Goal: Book appointment/travel/reservation: Book appointment/travel/reservation

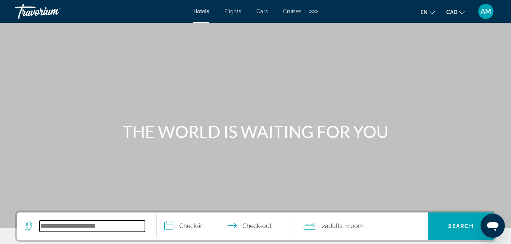
click at [46, 229] on input "Search hotel destination" at bounding box center [92, 226] width 105 height 11
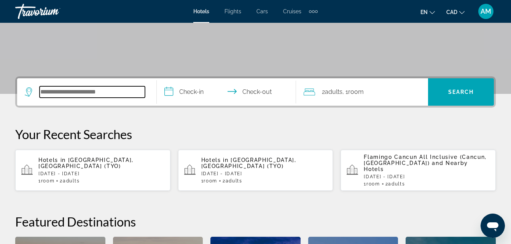
scroll to position [186, 0]
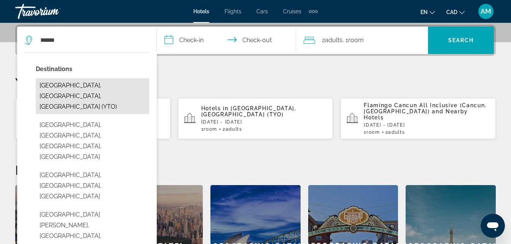
click at [83, 85] on button "Toronto, ON, Canada (YTO)" at bounding box center [92, 96] width 113 height 36
type input "**********"
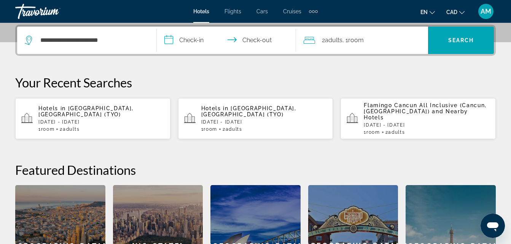
click at [183, 40] on input "**********" at bounding box center [228, 42] width 143 height 30
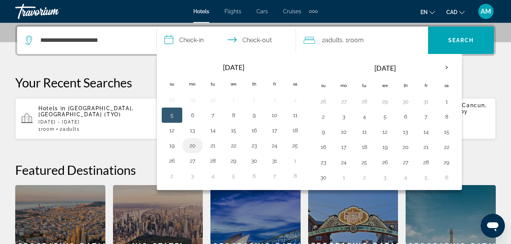
click at [192, 147] on button "20" at bounding box center [193, 146] width 12 height 11
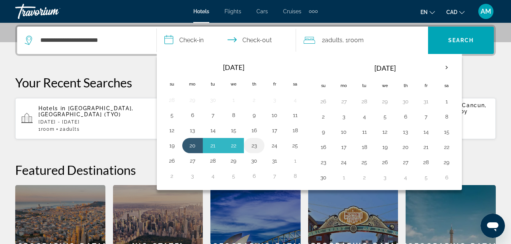
click at [254, 146] on button "23" at bounding box center [254, 146] width 12 height 11
type input "**********"
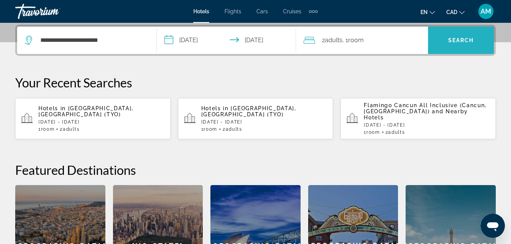
click at [443, 43] on span "Search" at bounding box center [461, 40] width 66 height 18
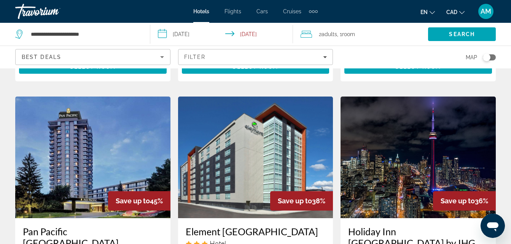
scroll to position [279, 0]
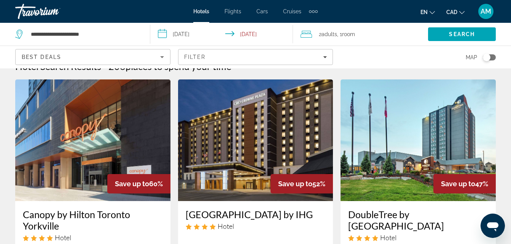
scroll to position [0, 0]
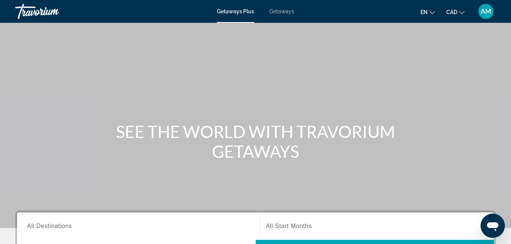
click at [52, 227] on span "All Destinations" at bounding box center [49, 226] width 45 height 6
click at [52, 227] on input "Destination All Destinations" at bounding box center [138, 226] width 223 height 9
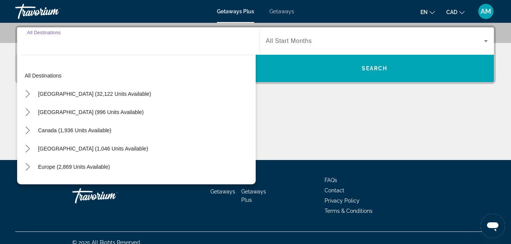
scroll to position [186, 0]
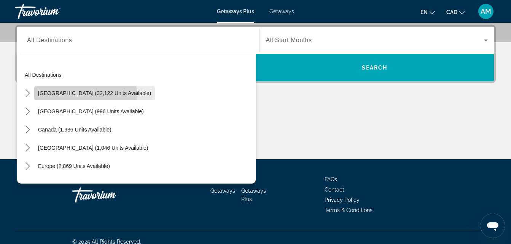
click at [85, 94] on span "[GEOGRAPHIC_DATA] (32,122 units available)" at bounding box center [94, 93] width 113 height 6
type input "**********"
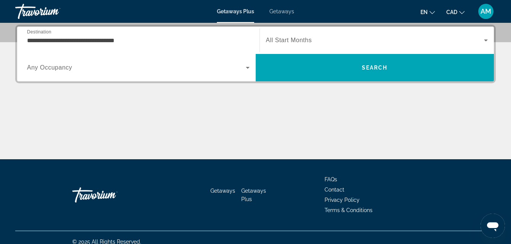
click at [185, 128] on div "Main content" at bounding box center [255, 130] width 481 height 57
click at [216, 70] on span "Search widget" at bounding box center [136, 67] width 219 height 9
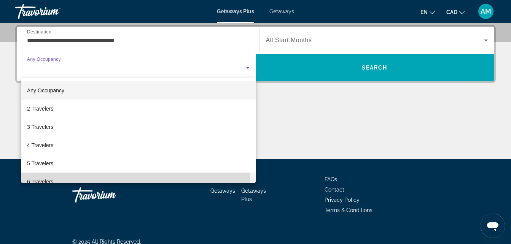
click at [49, 181] on span "6 Travelers" at bounding box center [40, 181] width 26 height 9
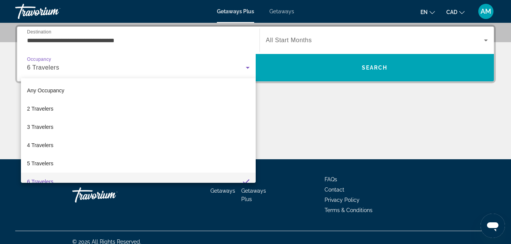
scroll to position [0, 0]
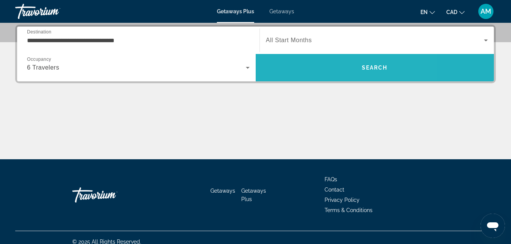
click at [369, 65] on span "Search" at bounding box center [375, 68] width 26 height 6
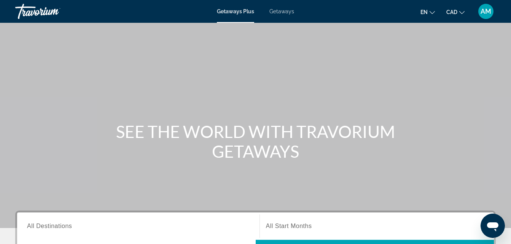
click at [40, 225] on span "All Destinations" at bounding box center [49, 226] width 45 height 6
click at [40, 225] on input "Destination All Destinations" at bounding box center [138, 226] width 223 height 9
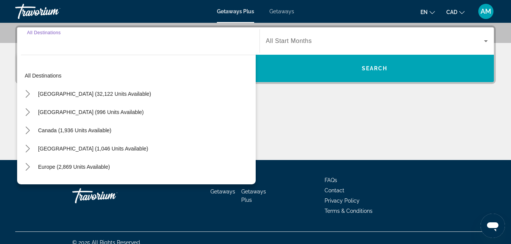
scroll to position [186, 0]
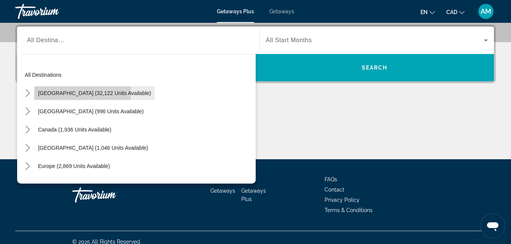
click at [78, 93] on span "[GEOGRAPHIC_DATA] (32,122 units available)" at bounding box center [94, 93] width 113 height 6
type input "**********"
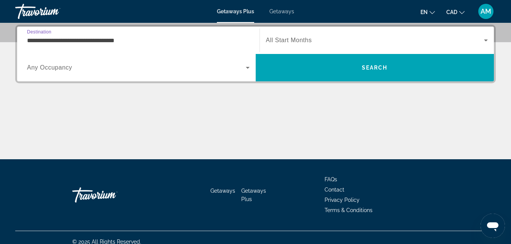
click at [147, 43] on input "**********" at bounding box center [138, 40] width 223 height 9
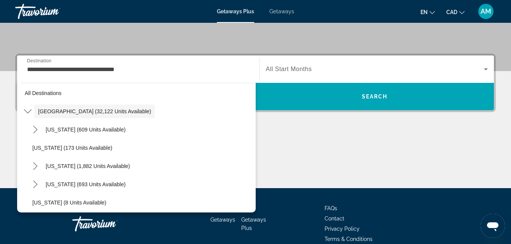
scroll to position [0, 0]
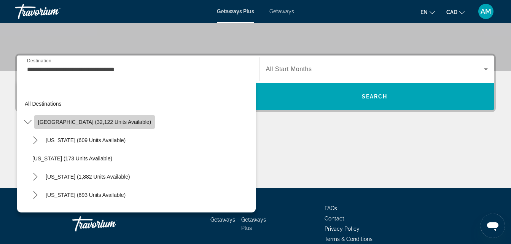
click at [115, 121] on span "[GEOGRAPHIC_DATA] (32,122 units available)" at bounding box center [94, 122] width 113 height 6
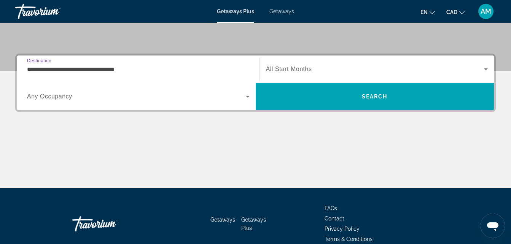
scroll to position [186, 0]
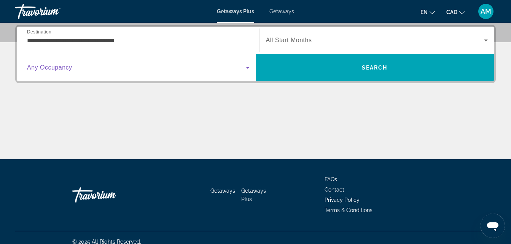
click at [246, 70] on icon "Search widget" at bounding box center [247, 67] width 9 height 9
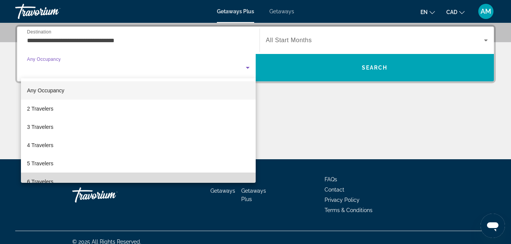
click at [186, 177] on mat-option "6 Travelers" at bounding box center [138, 182] width 235 height 18
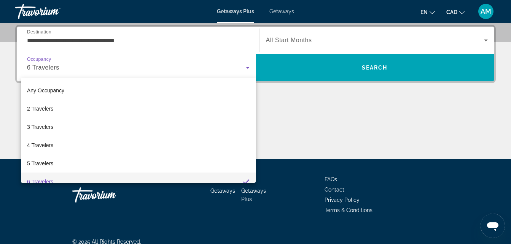
scroll to position [8, 0]
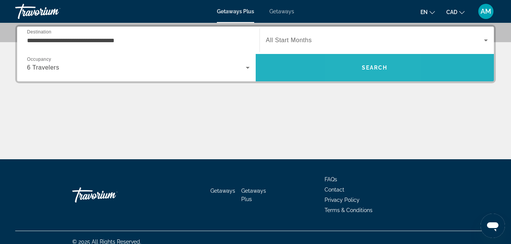
click at [361, 66] on span "Search" at bounding box center [375, 68] width 239 height 18
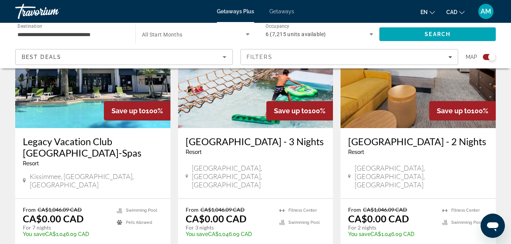
scroll to position [340, 0]
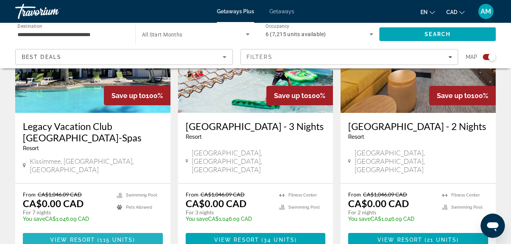
click at [83, 237] on span "View Resort" at bounding box center [72, 240] width 45 height 6
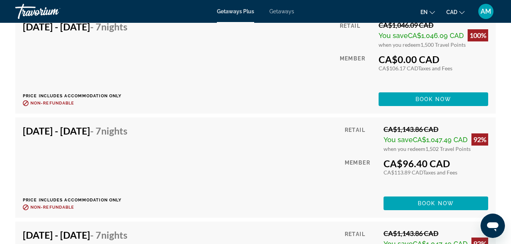
scroll to position [3639, 0]
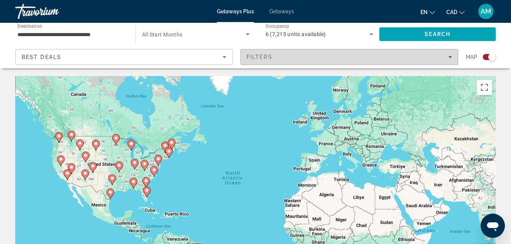
click at [447, 59] on div "Filters" at bounding box center [350, 57] width 206 height 6
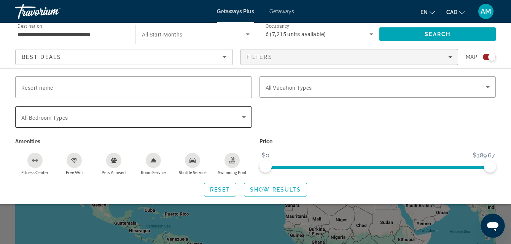
click at [142, 112] on div "Search widget" at bounding box center [133, 117] width 225 height 21
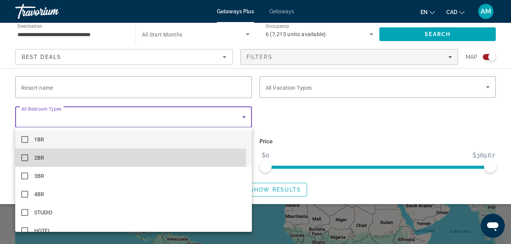
click at [24, 158] on mat-pseudo-checkbox at bounding box center [24, 158] width 7 height 7
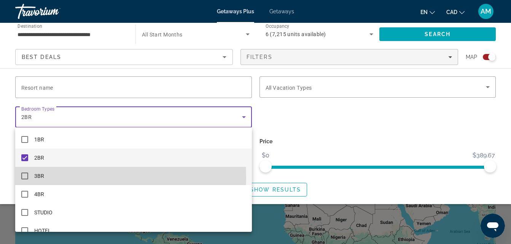
click at [22, 177] on mat-pseudo-checkbox at bounding box center [24, 176] width 7 height 7
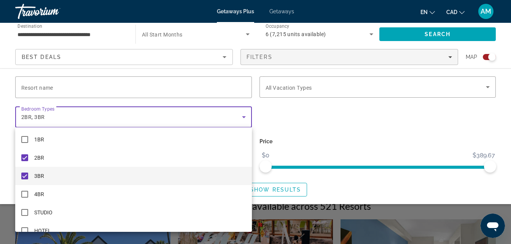
scroll to position [117, 0]
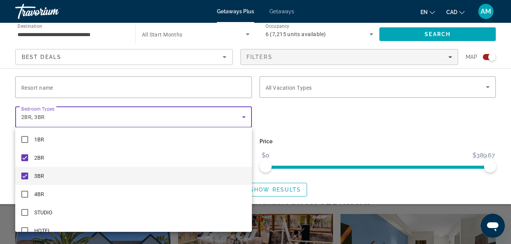
click at [287, 189] on div at bounding box center [255, 122] width 511 height 244
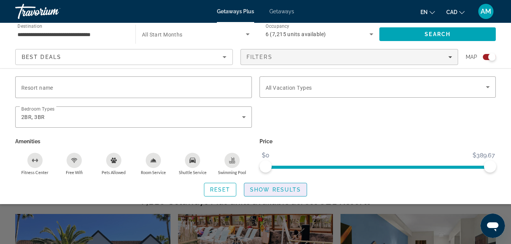
click at [287, 189] on span "Show Results" at bounding box center [275, 190] width 51 height 6
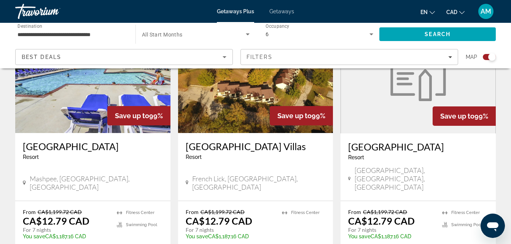
scroll to position [330, 0]
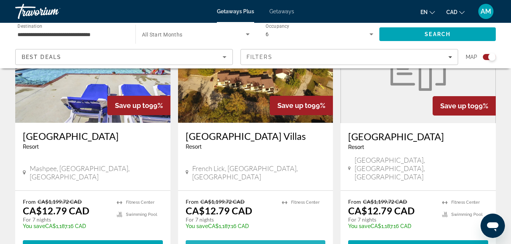
click at [221, 244] on span "View Resort" at bounding box center [236, 247] width 45 height 6
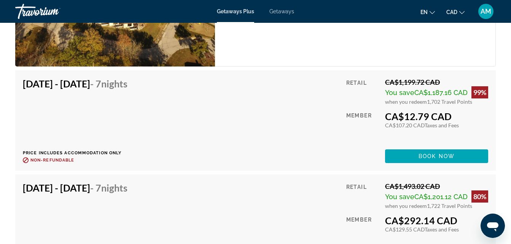
scroll to position [1514, 0]
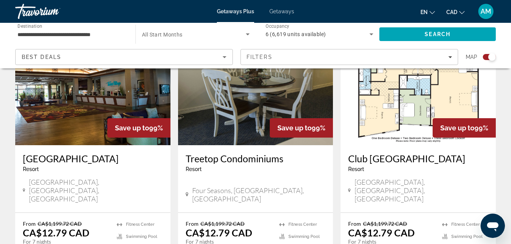
scroll to position [599, 0]
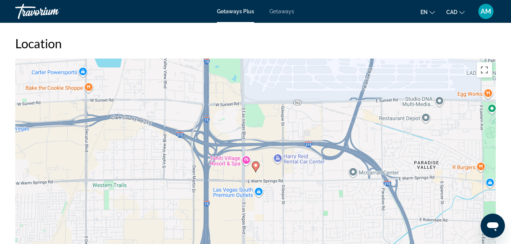
scroll to position [1203, 0]
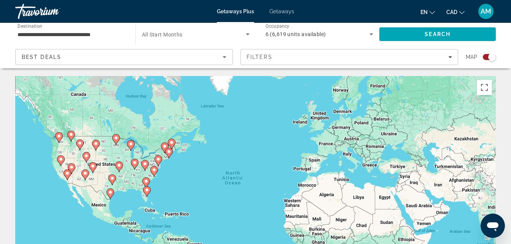
click at [180, 35] on span "All Start Months" at bounding box center [162, 35] width 41 height 6
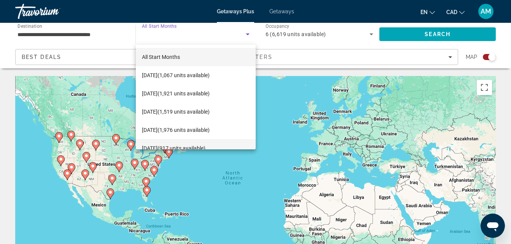
click at [184, 147] on span "February 2026 (917 units available)" at bounding box center [174, 148] width 64 height 9
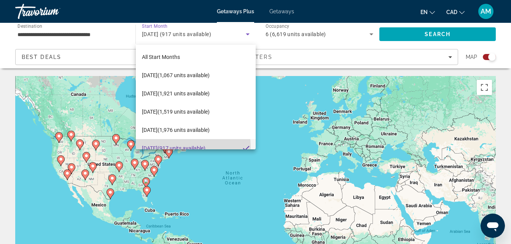
scroll to position [8, 0]
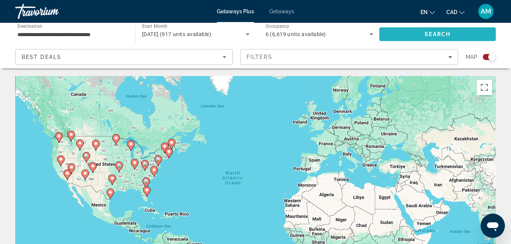
click at [422, 33] on span "Search" at bounding box center [438, 34] width 117 height 18
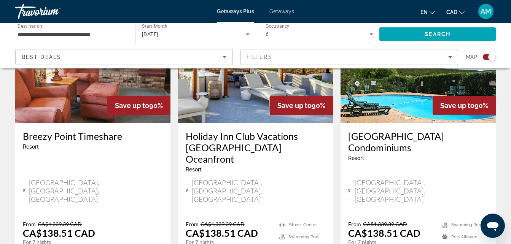
scroll to position [356, 0]
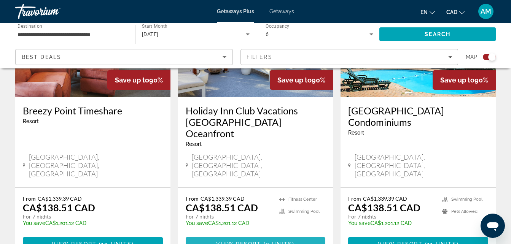
click at [284, 241] on span "2 units" at bounding box center [279, 244] width 27 height 6
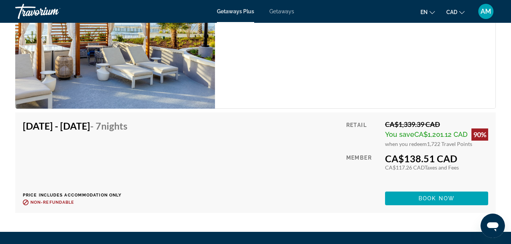
scroll to position [1345, 0]
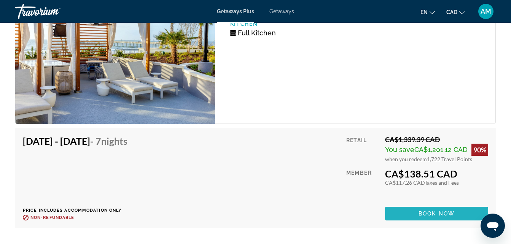
click at [430, 214] on span "Book now" at bounding box center [437, 214] width 36 height 6
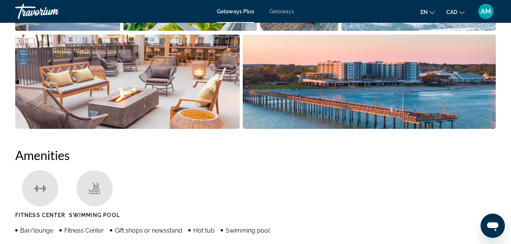
scroll to position [604, 0]
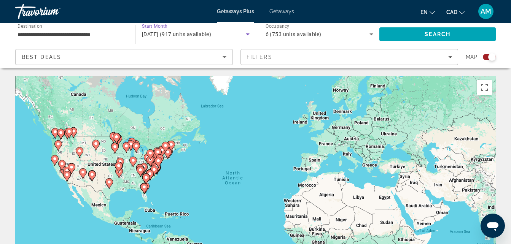
click at [211, 37] on span "February 2026 (917 units available)" at bounding box center [176, 34] width 69 height 6
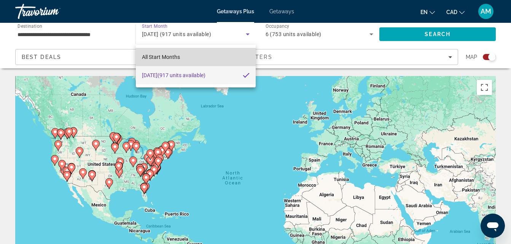
click at [193, 52] on mat-option "All Start Months" at bounding box center [196, 57] width 120 height 18
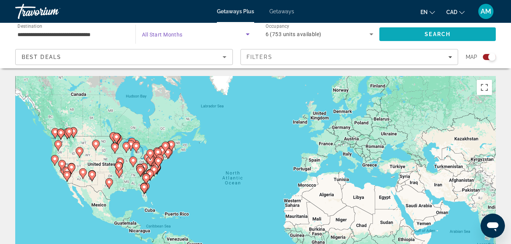
click at [432, 32] on span "Search" at bounding box center [438, 34] width 26 height 6
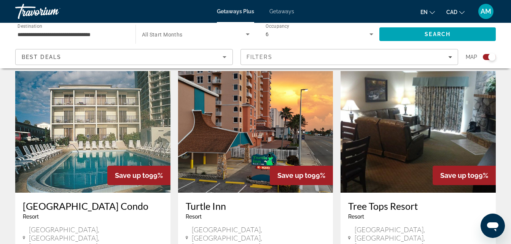
scroll to position [843, 0]
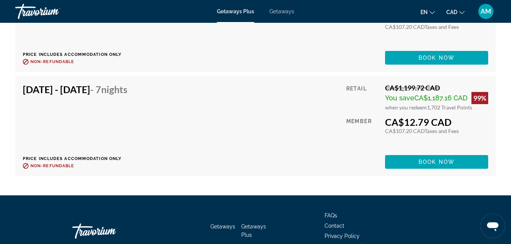
scroll to position [1533, 0]
